Goal: Find specific page/section: Find specific page/section

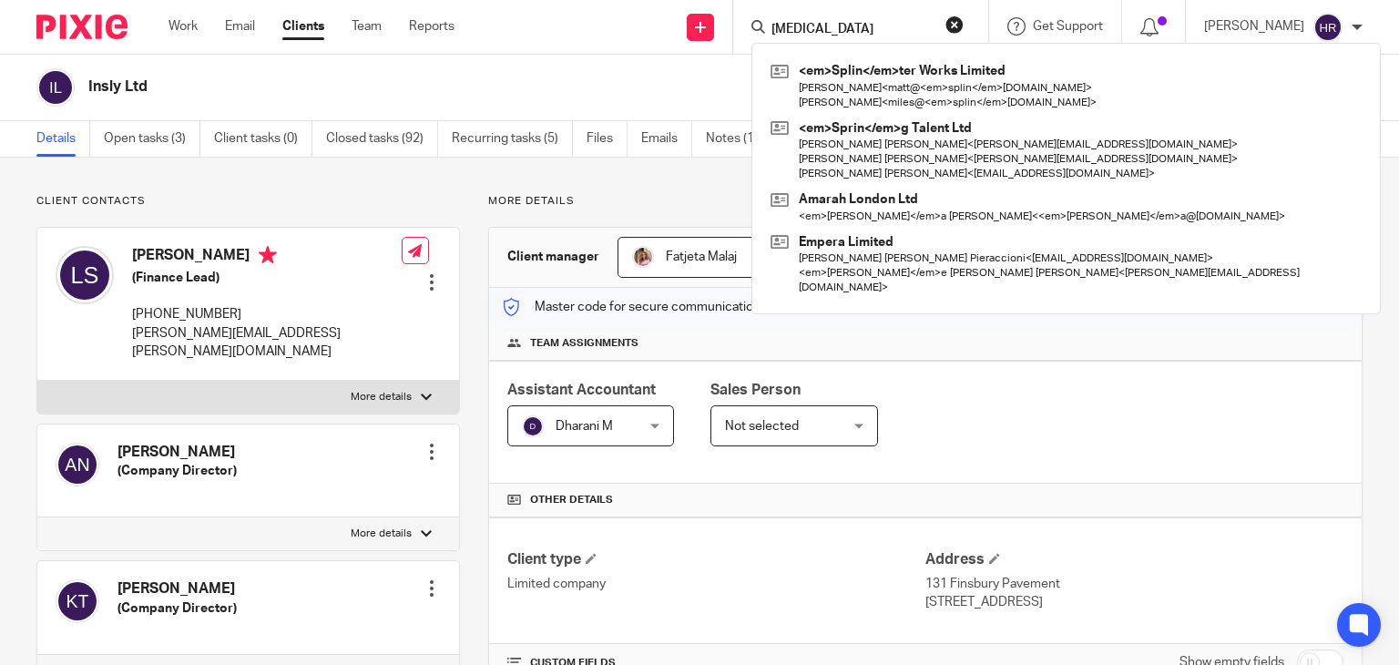
type input "[MEDICAL_DATA]"
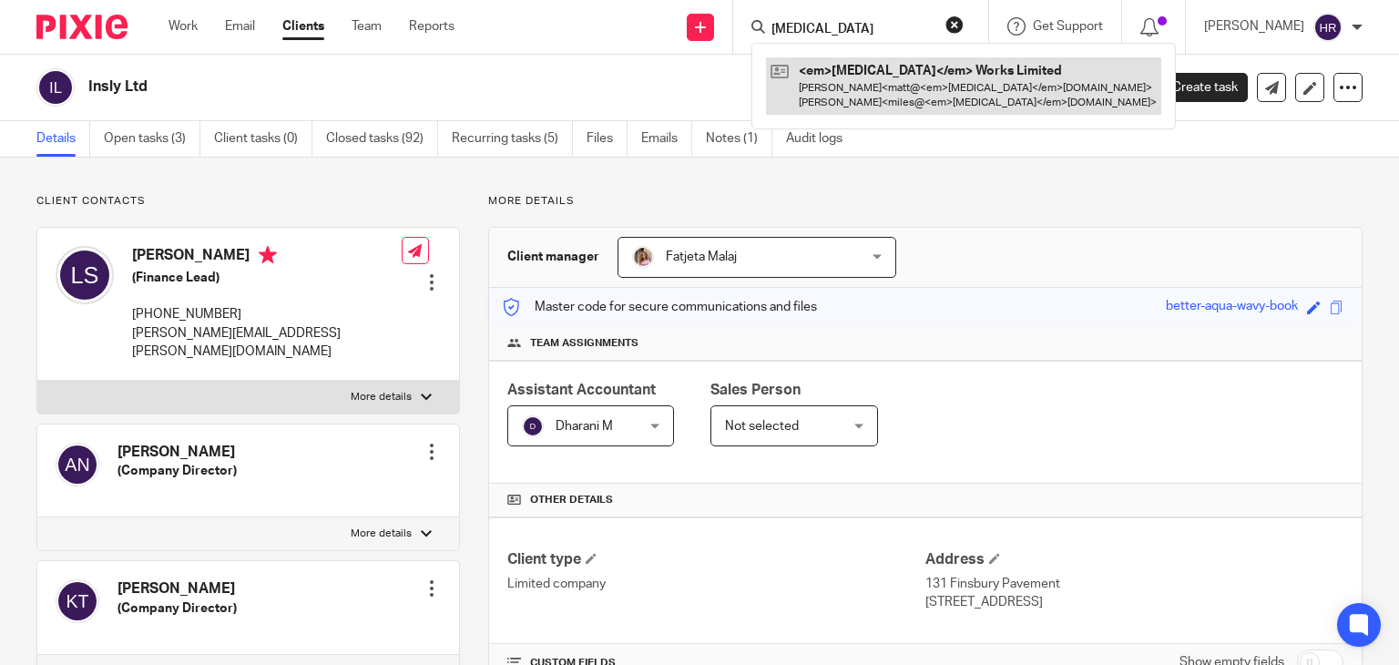
click at [816, 71] on link at bounding box center [963, 85] width 395 height 56
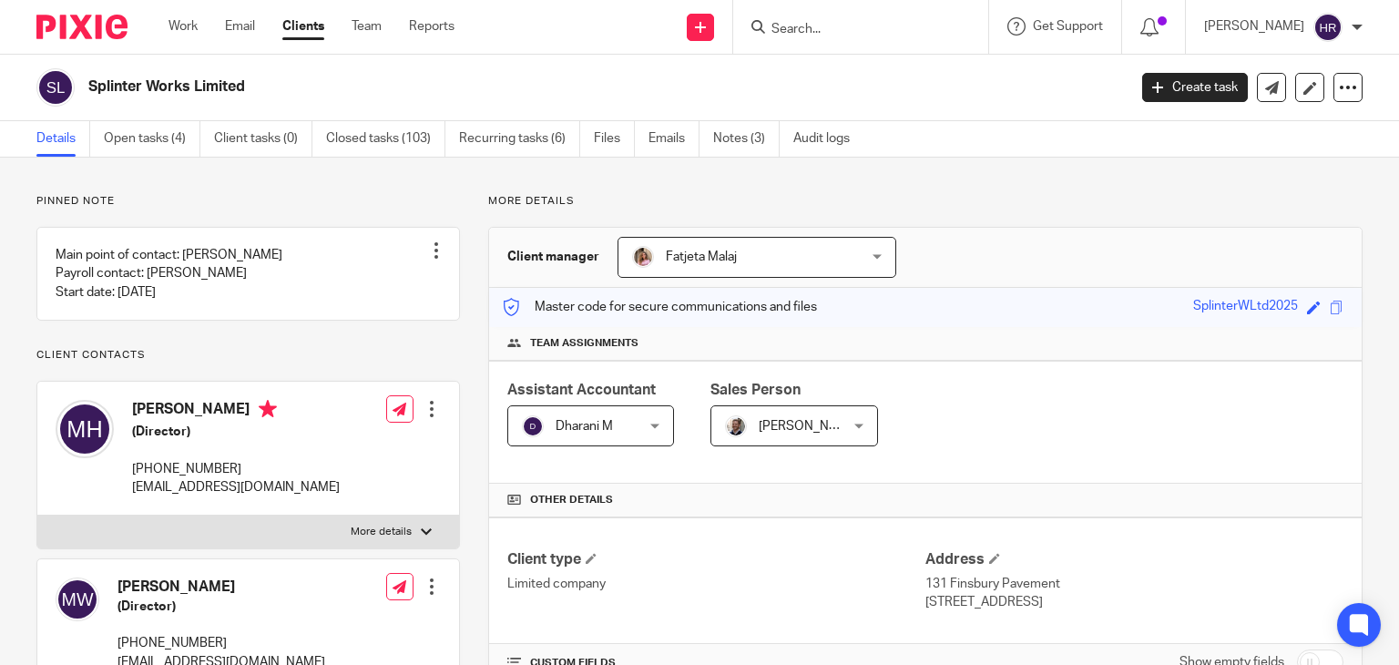
click at [807, 15] on form at bounding box center [867, 26] width 194 height 23
click at [804, 20] on form at bounding box center [867, 26] width 194 height 23
click at [803, 19] on form at bounding box center [867, 26] width 194 height 23
click at [778, 25] on input "Search" at bounding box center [852, 30] width 164 height 16
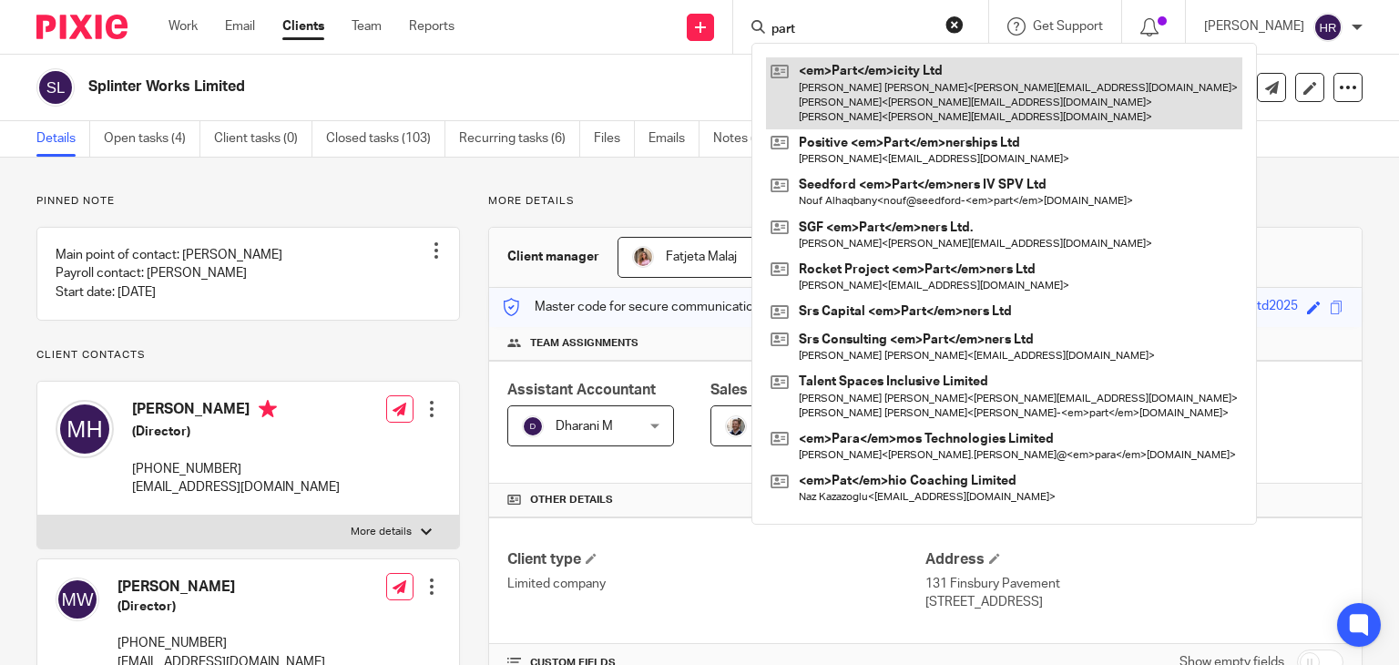
type input "part"
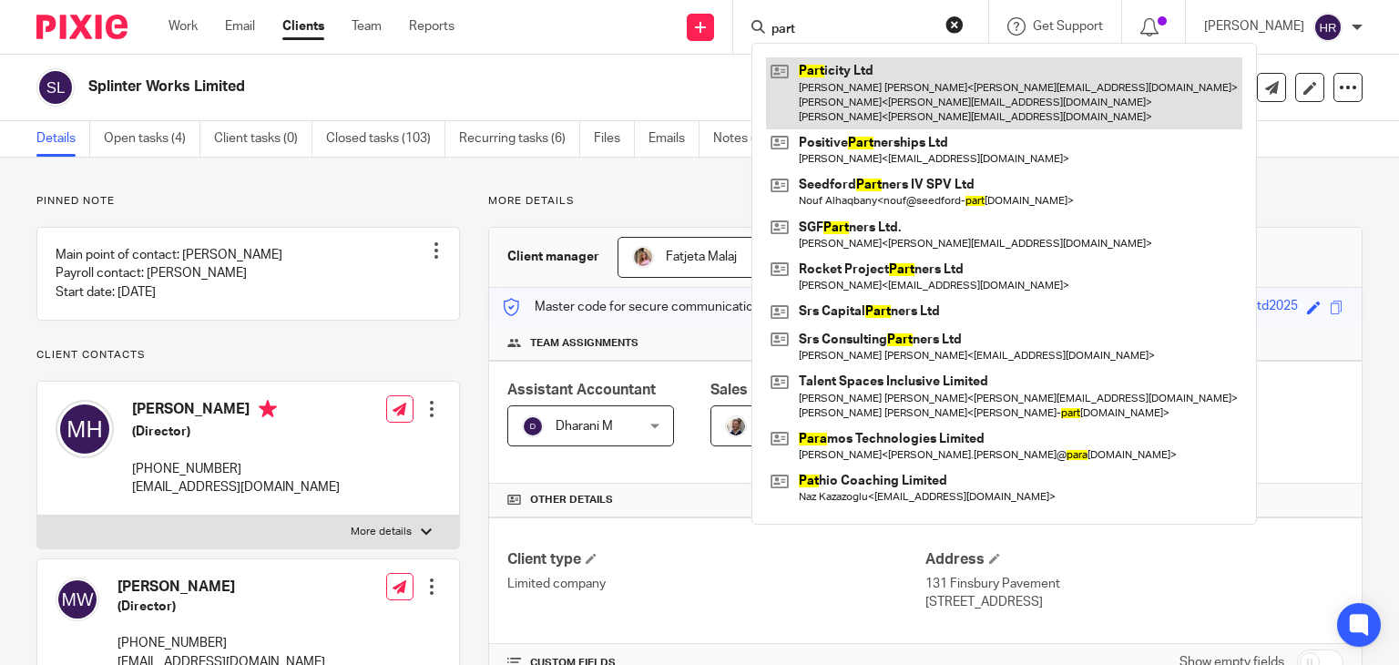
click at [793, 69] on link at bounding box center [1004, 93] width 476 height 72
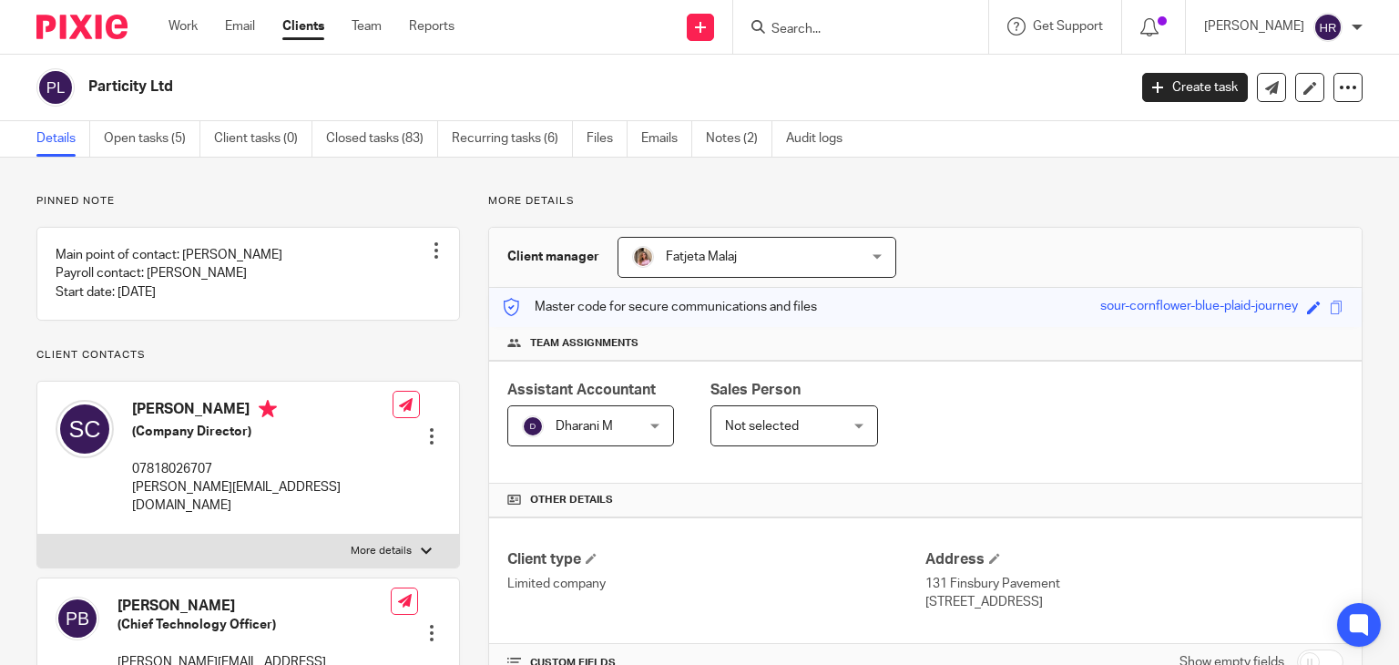
click at [765, 5] on div at bounding box center [860, 27] width 255 height 54
click at [770, 22] on input "Search" at bounding box center [852, 30] width 164 height 16
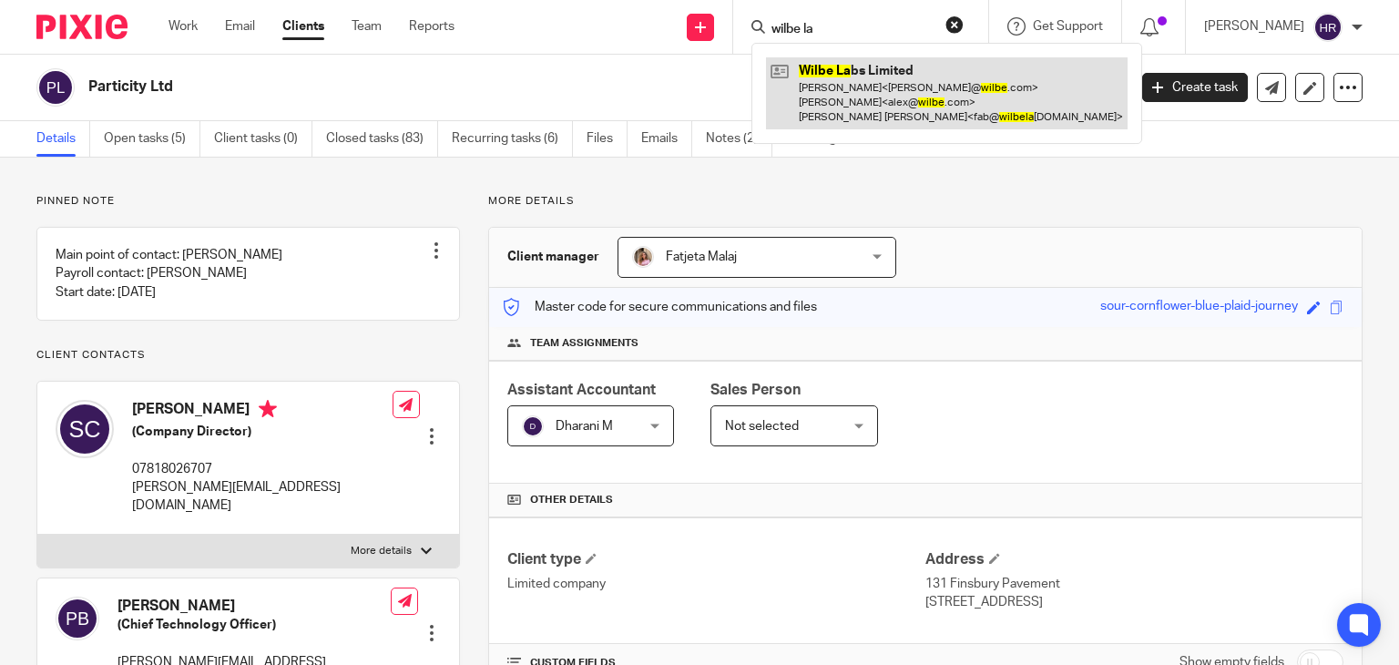
type input "wilbe la"
click at [820, 71] on link at bounding box center [947, 93] width 362 height 72
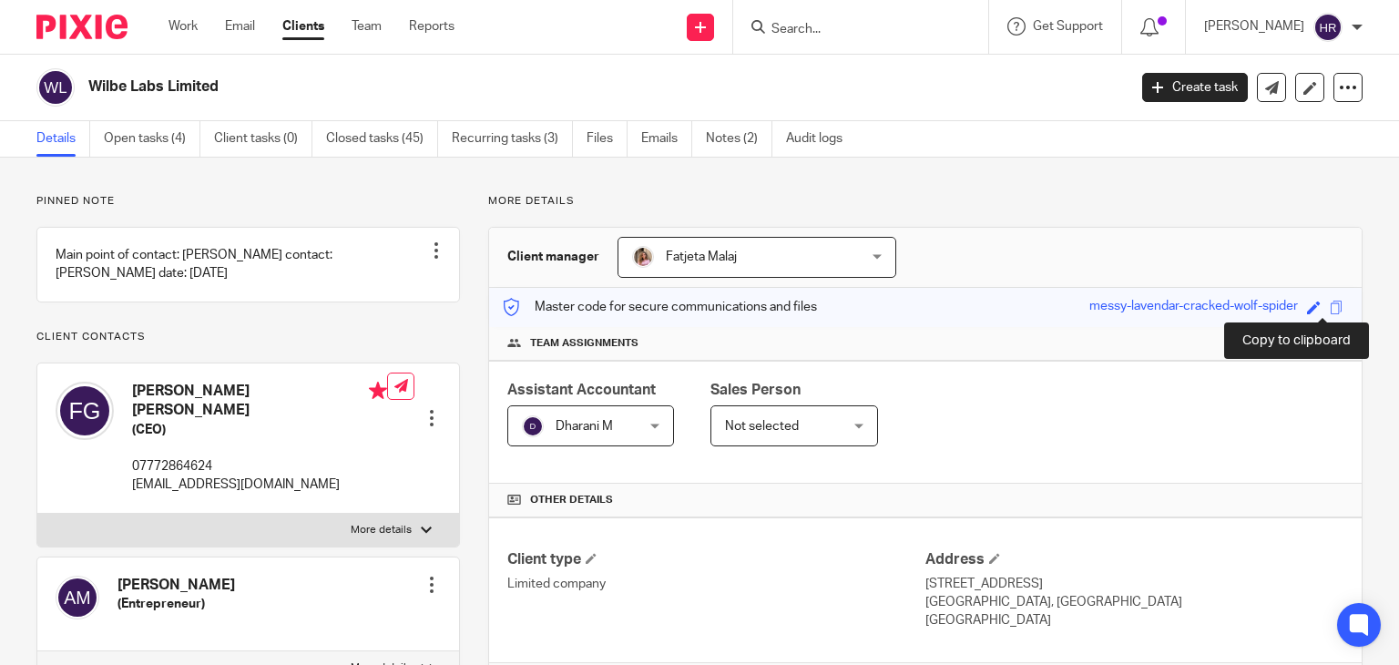
click at [1330, 311] on span at bounding box center [1337, 308] width 14 height 14
click at [770, 19] on form at bounding box center [867, 26] width 194 height 23
click at [776, 30] on input "Search" at bounding box center [852, 30] width 164 height 16
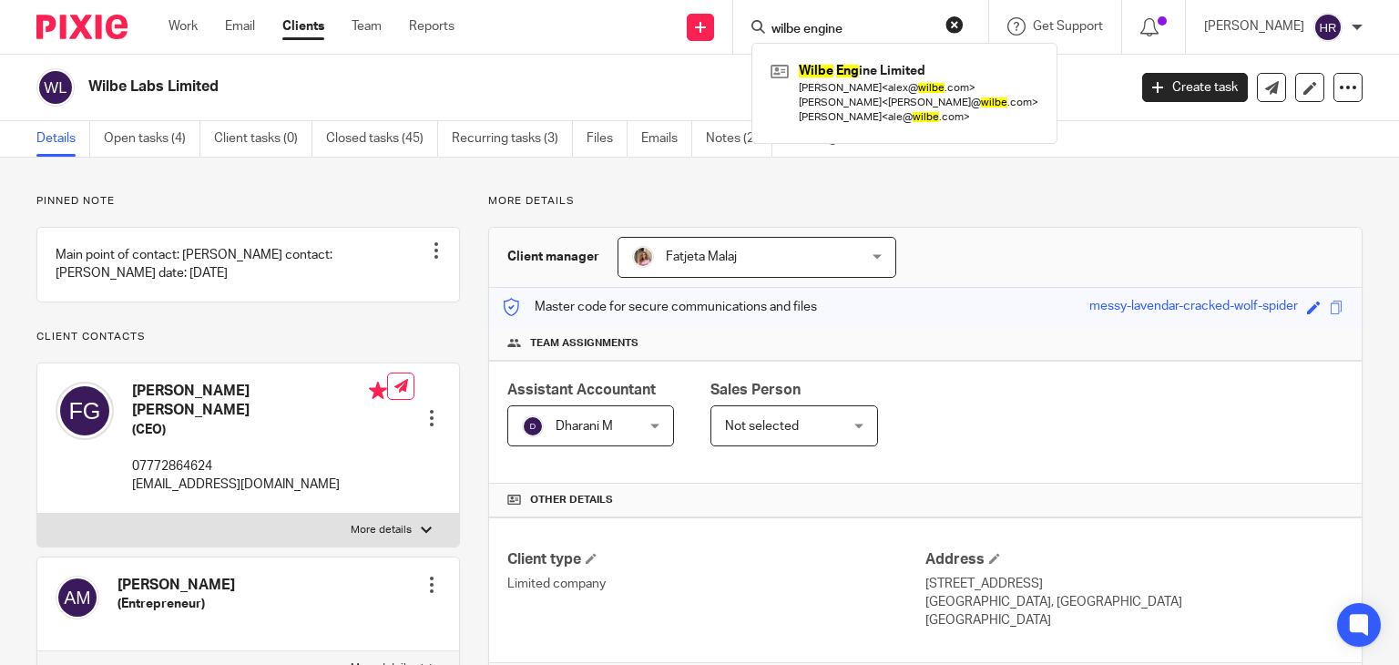
type input "wilbe engine"
click button "submit" at bounding box center [0, 0] width 0 height 0
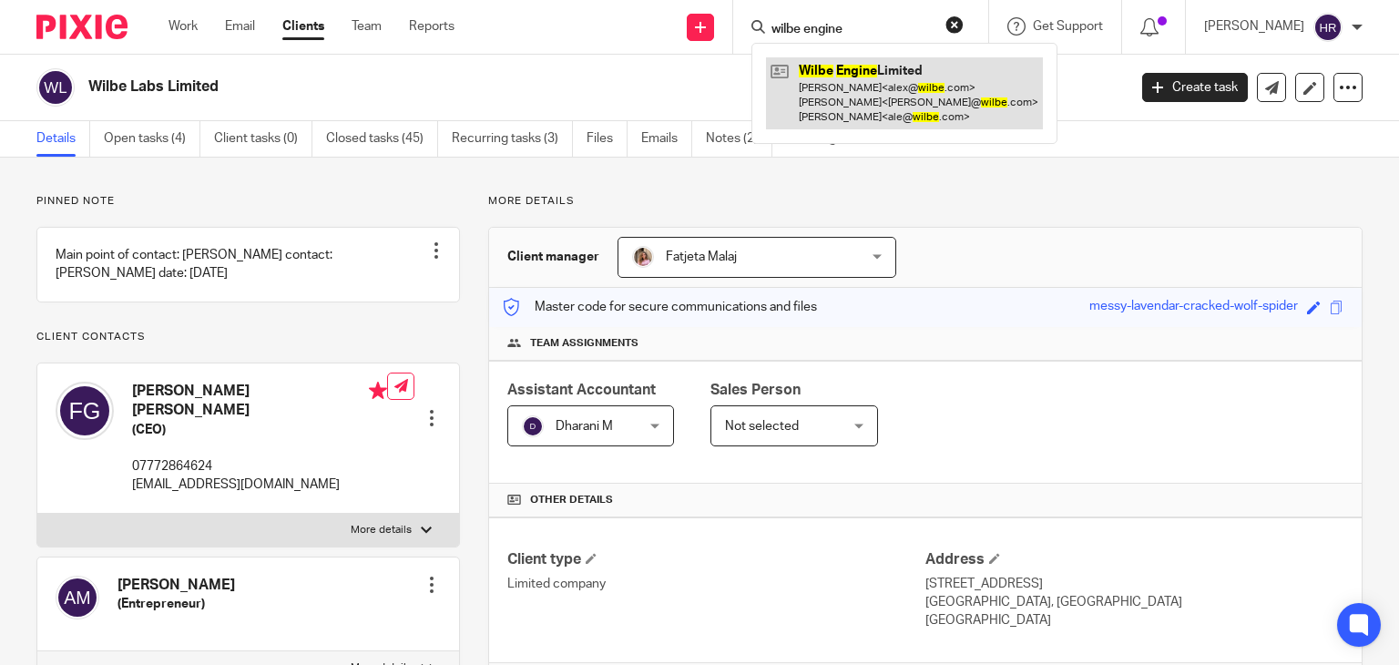
click at [869, 77] on link at bounding box center [904, 93] width 277 height 72
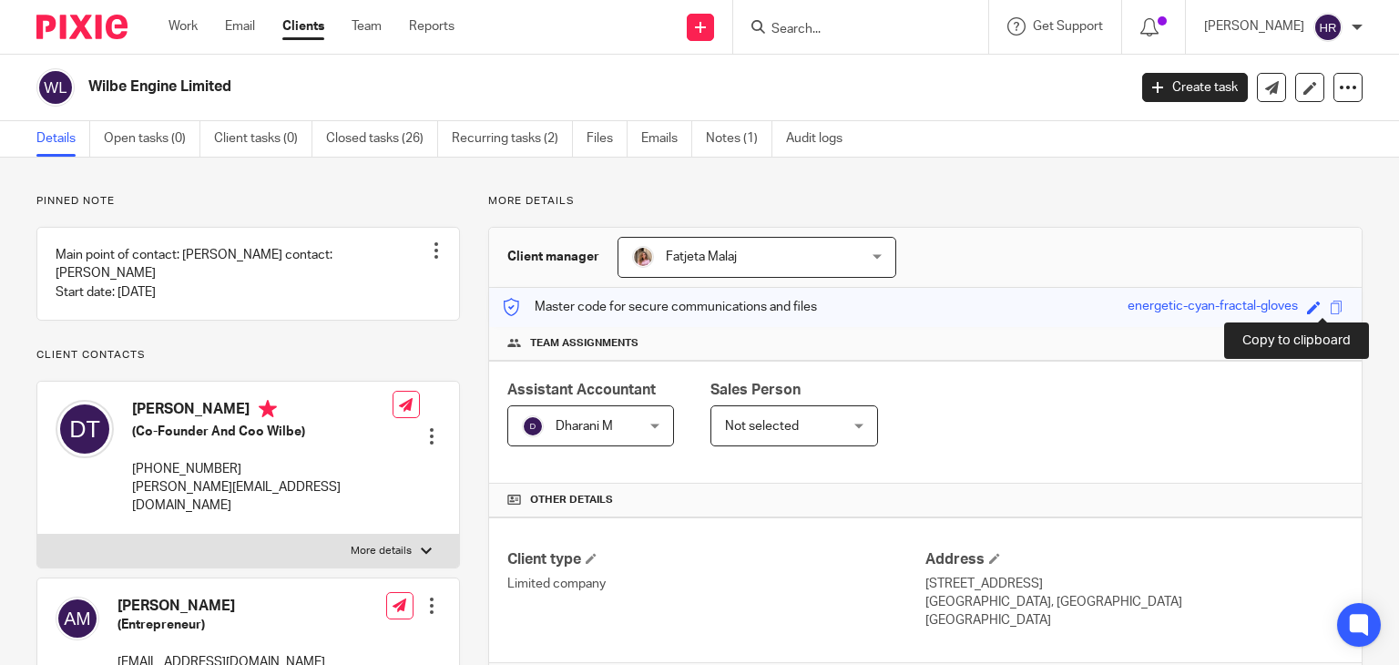
click at [1330, 308] on span at bounding box center [1337, 308] width 14 height 14
